Goal: Use online tool/utility: Utilize a website feature to perform a specific function

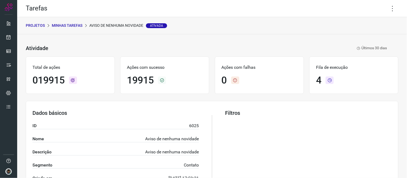
click at [76, 27] on p "Minhas Tarefas" at bounding box center [67, 26] width 31 height 6
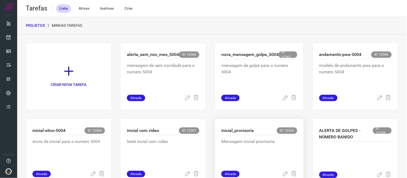
scroll to position [30, 0]
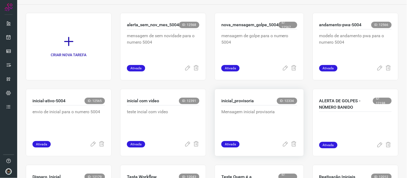
click at [253, 123] on p "Mensagem inicial provisoria" at bounding box center [259, 122] width 76 height 27
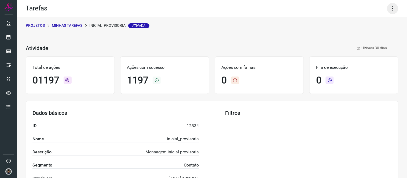
click at [391, 9] on icon at bounding box center [392, 8] width 11 height 11
click at [367, 34] on li "Executar" at bounding box center [369, 35] width 49 height 9
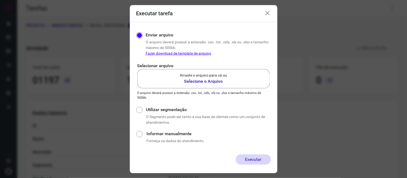
click at [201, 87] on label "Arraste o arquivo para cá ou Selecione o Arquivo" at bounding box center [203, 78] width 133 height 19
click at [0, 0] on input "Arraste o arquivo para cá ou Selecione o Arquivo" at bounding box center [0, 0] width 0 height 0
drag, startPoint x: 179, startPoint y: 76, endPoint x: 260, endPoint y: 88, distance: 81.3
click at [179, 76] on label "Arraste o arquivo para cá ou Selecione o Arquivo" at bounding box center [203, 78] width 133 height 19
click at [0, 0] on input "Arraste o arquivo para cá ou Selecione o Arquivo" at bounding box center [0, 0] width 0 height 0
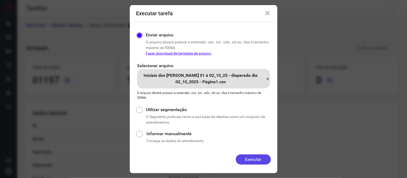
click at [249, 156] on button "Executar" at bounding box center [253, 160] width 35 height 10
